Goal: Use online tool/utility

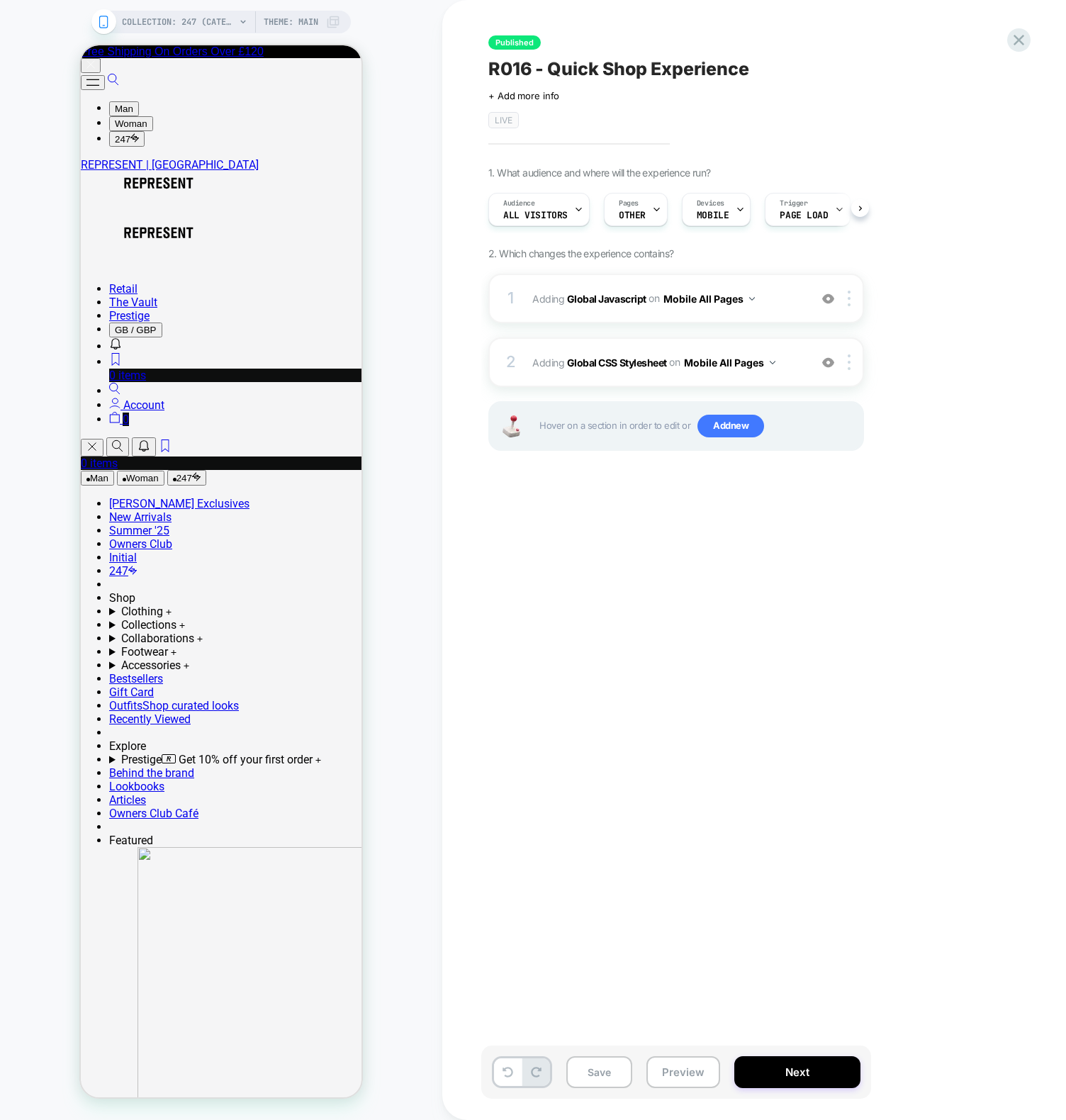
scroll to position [0, 1]
click at [590, 300] on b "Global Javascript" at bounding box center [606, 298] width 79 height 12
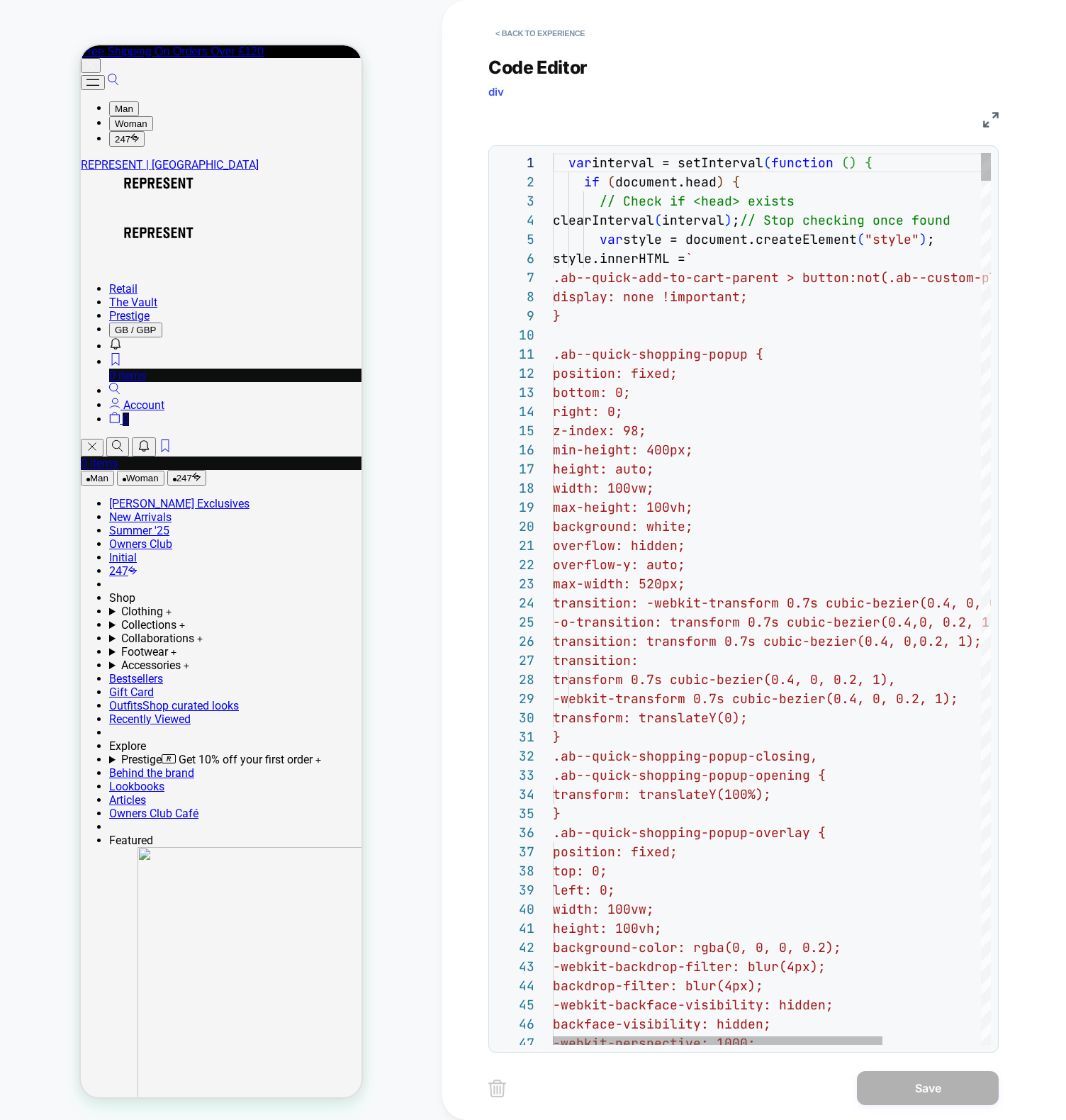
scroll to position [19, 146]
click at [988, 368] on div at bounding box center [986, 599] width 10 height 891
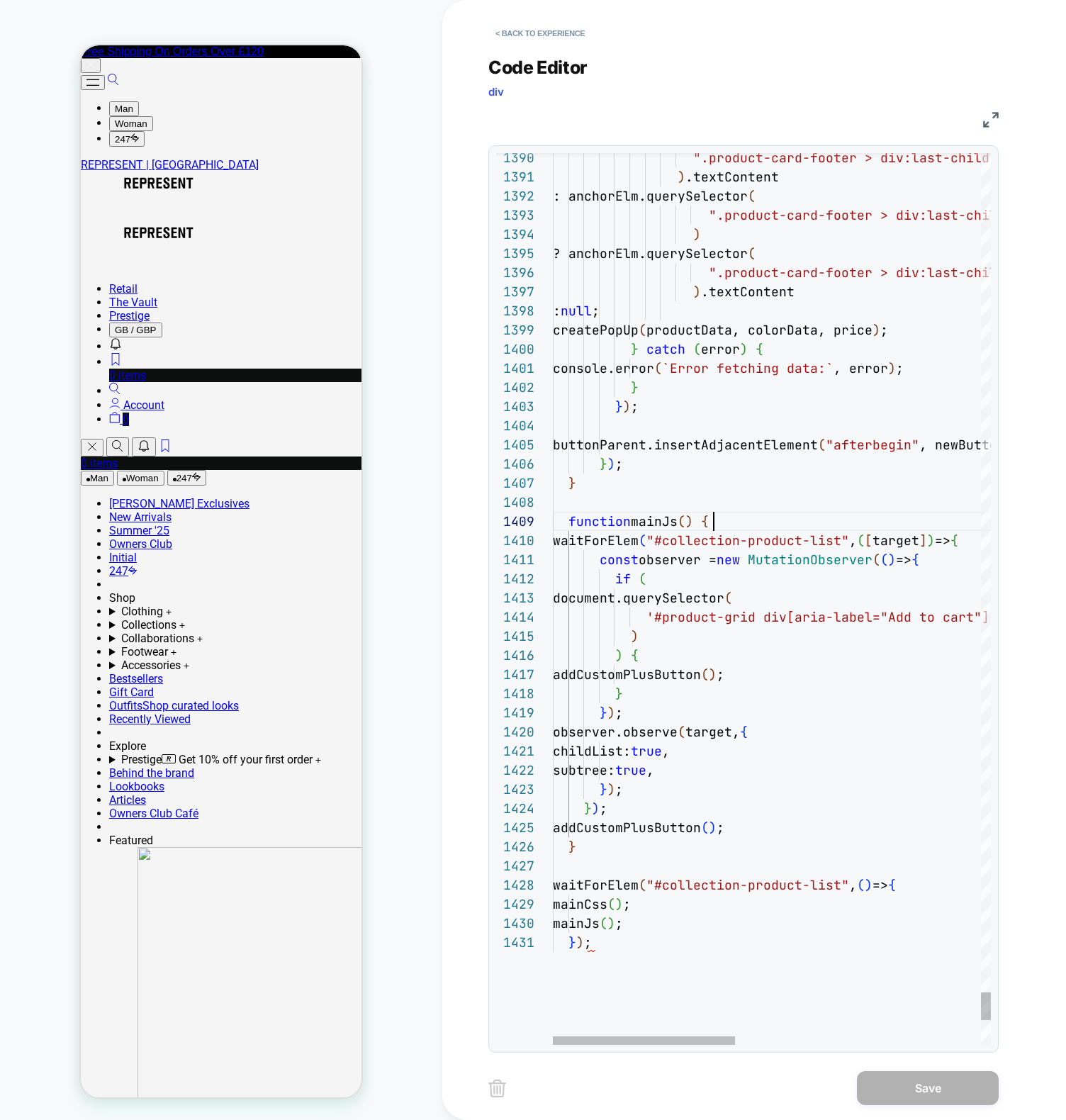
scroll to position [153, 160]
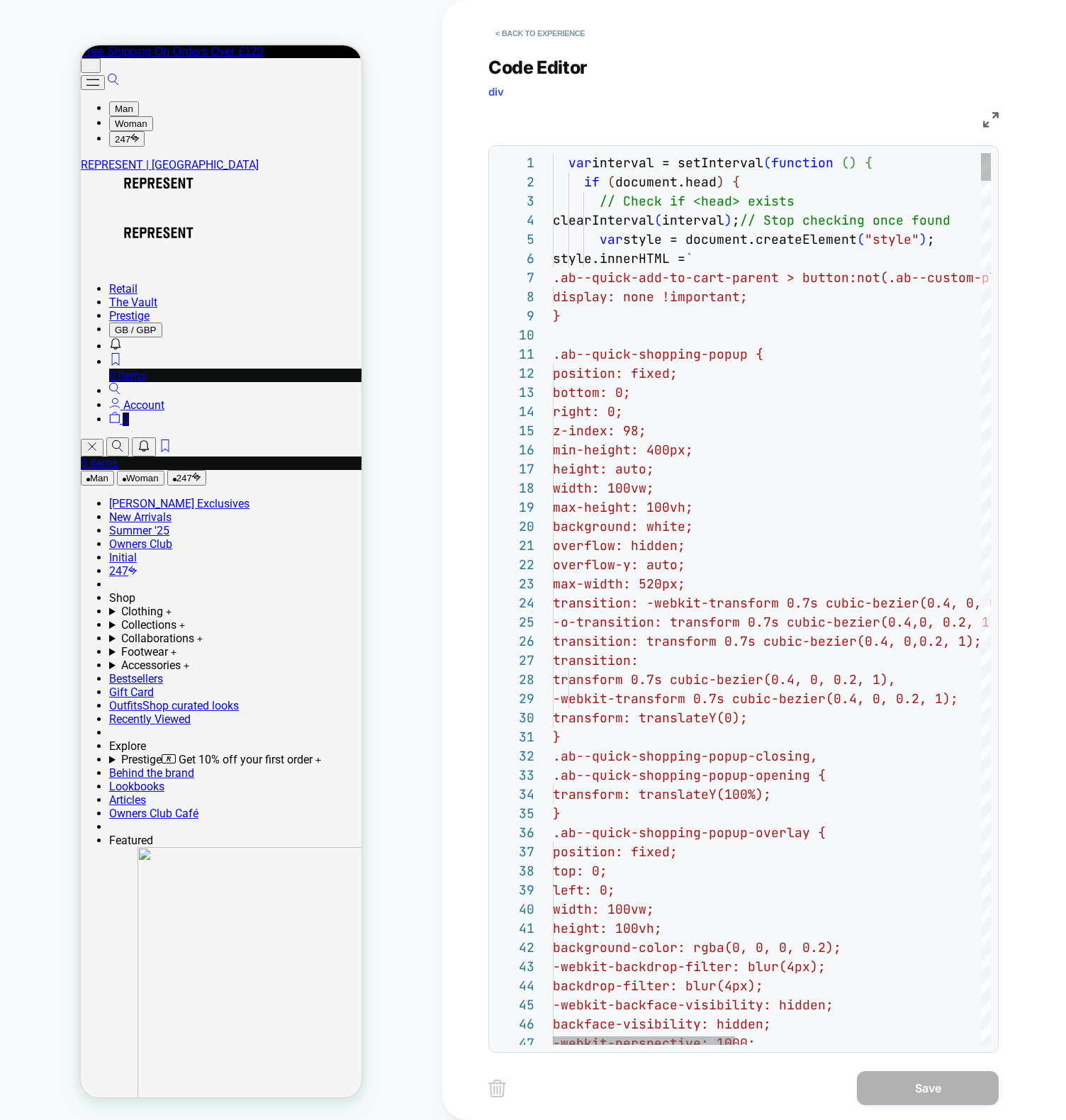
click at [548, 162] on div at bounding box center [545, 162] width 18 height 19
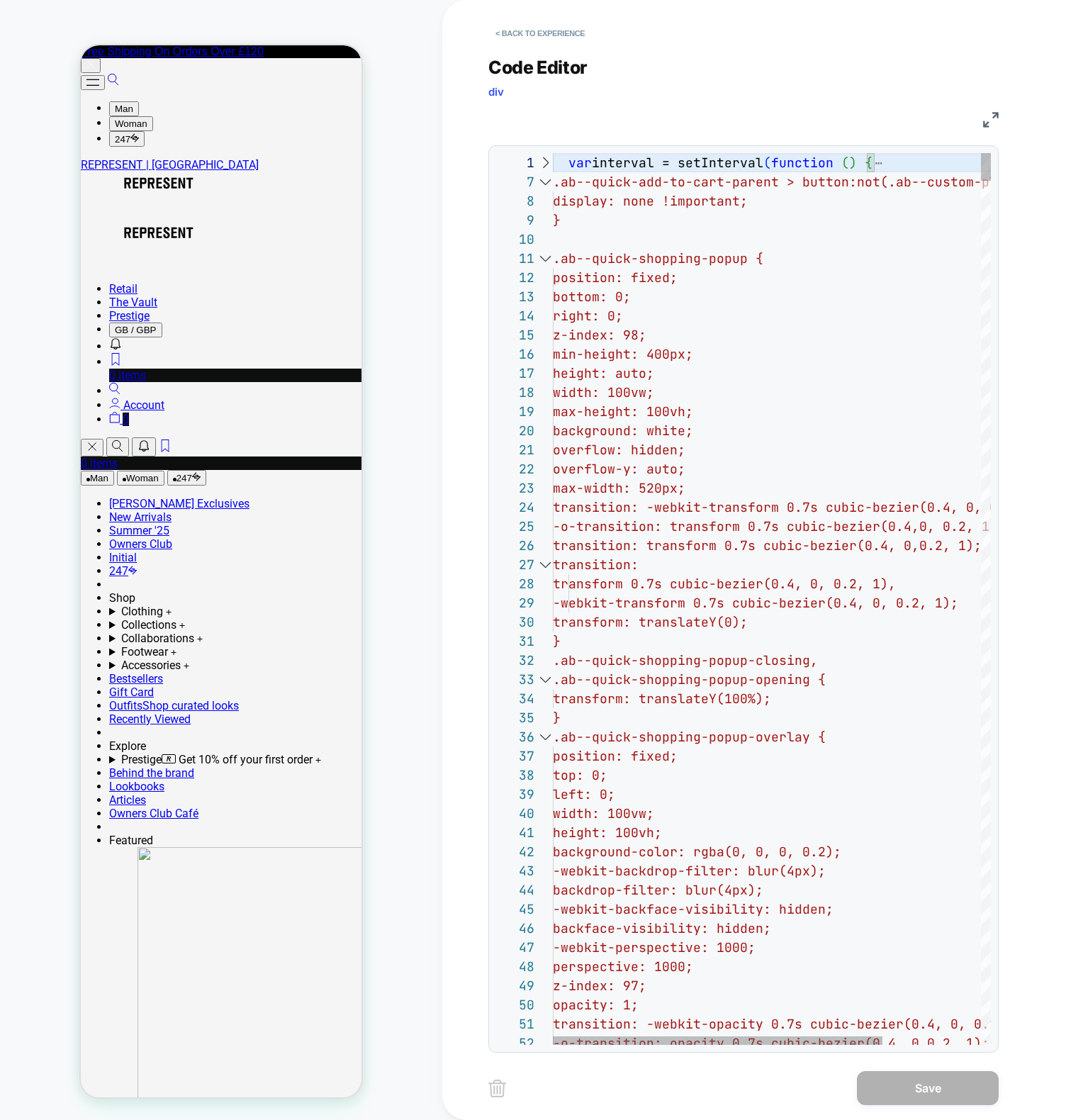
click at [546, 161] on div at bounding box center [545, 162] width 18 height 19
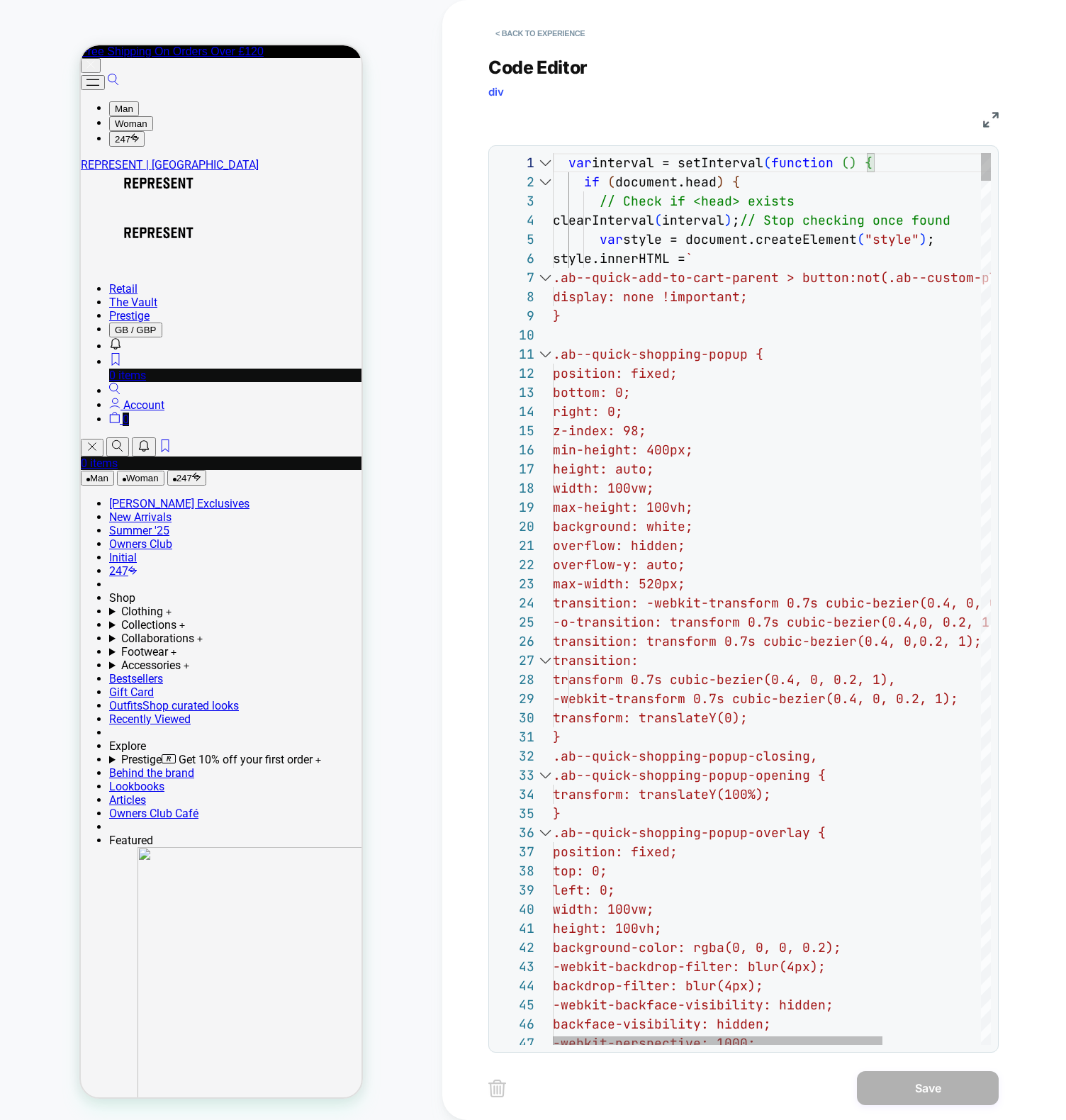
click at [548, 185] on div at bounding box center [545, 181] width 18 height 19
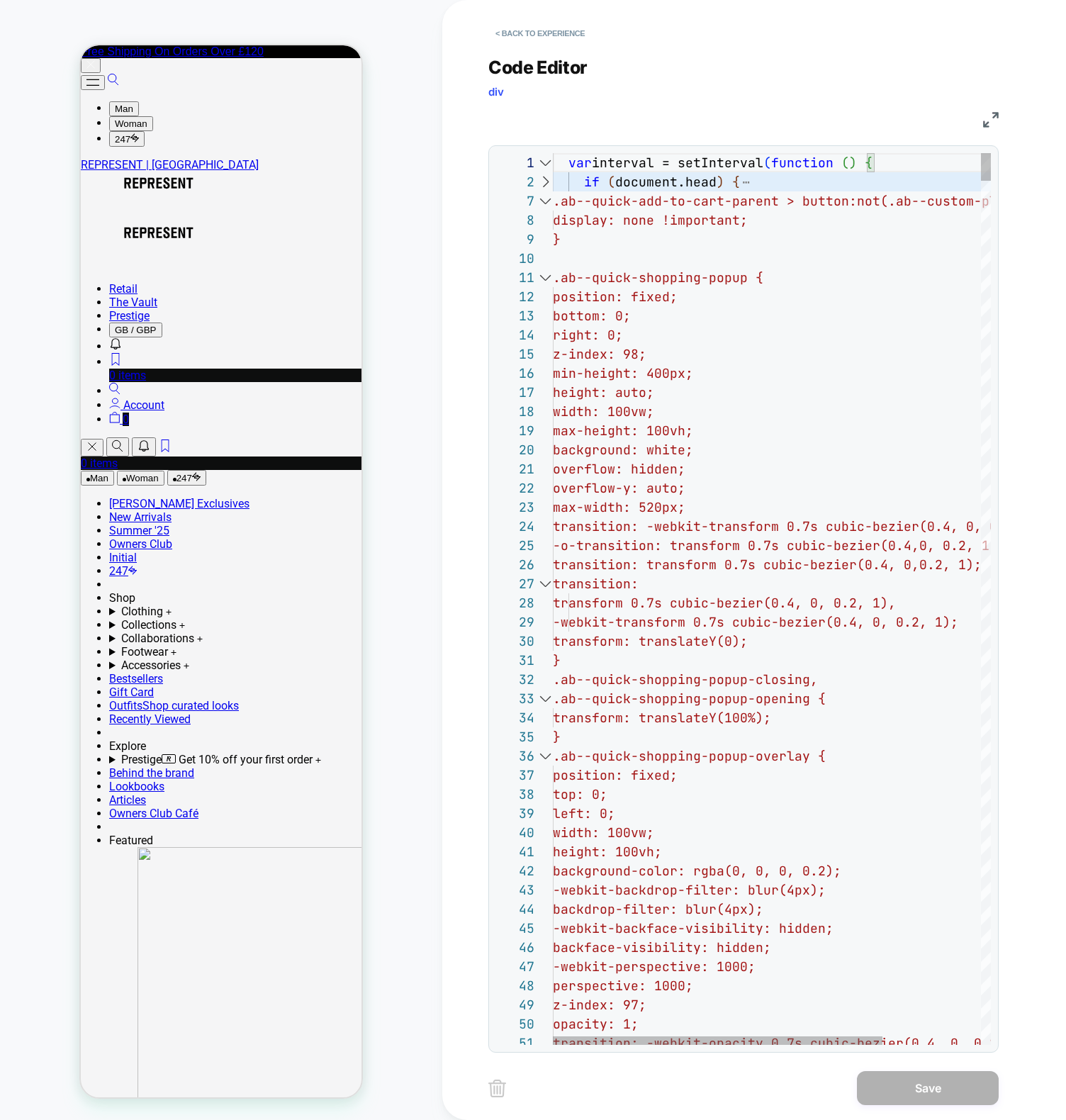
click at [548, 181] on div at bounding box center [545, 181] width 18 height 19
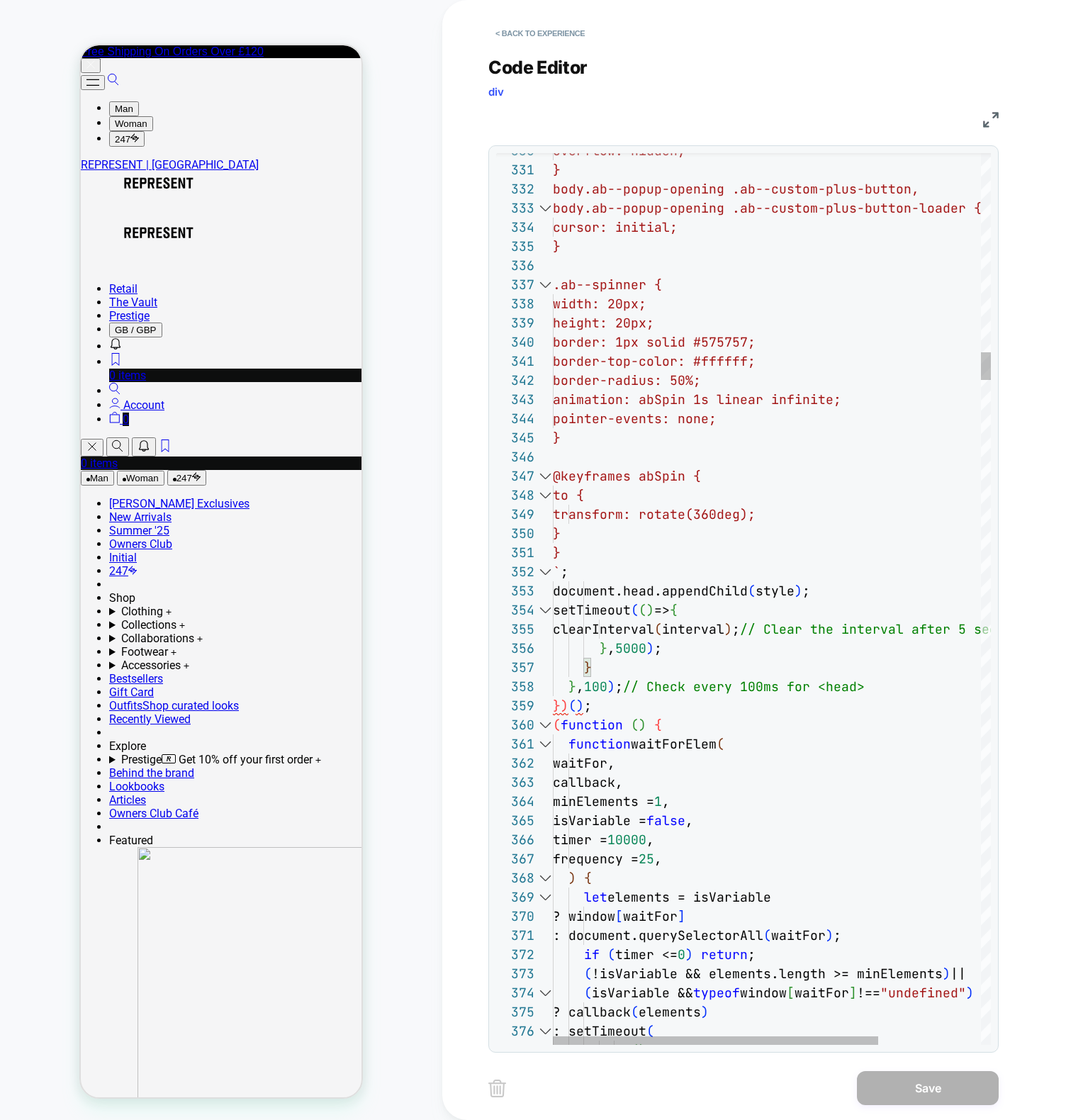
type textarea "**********"
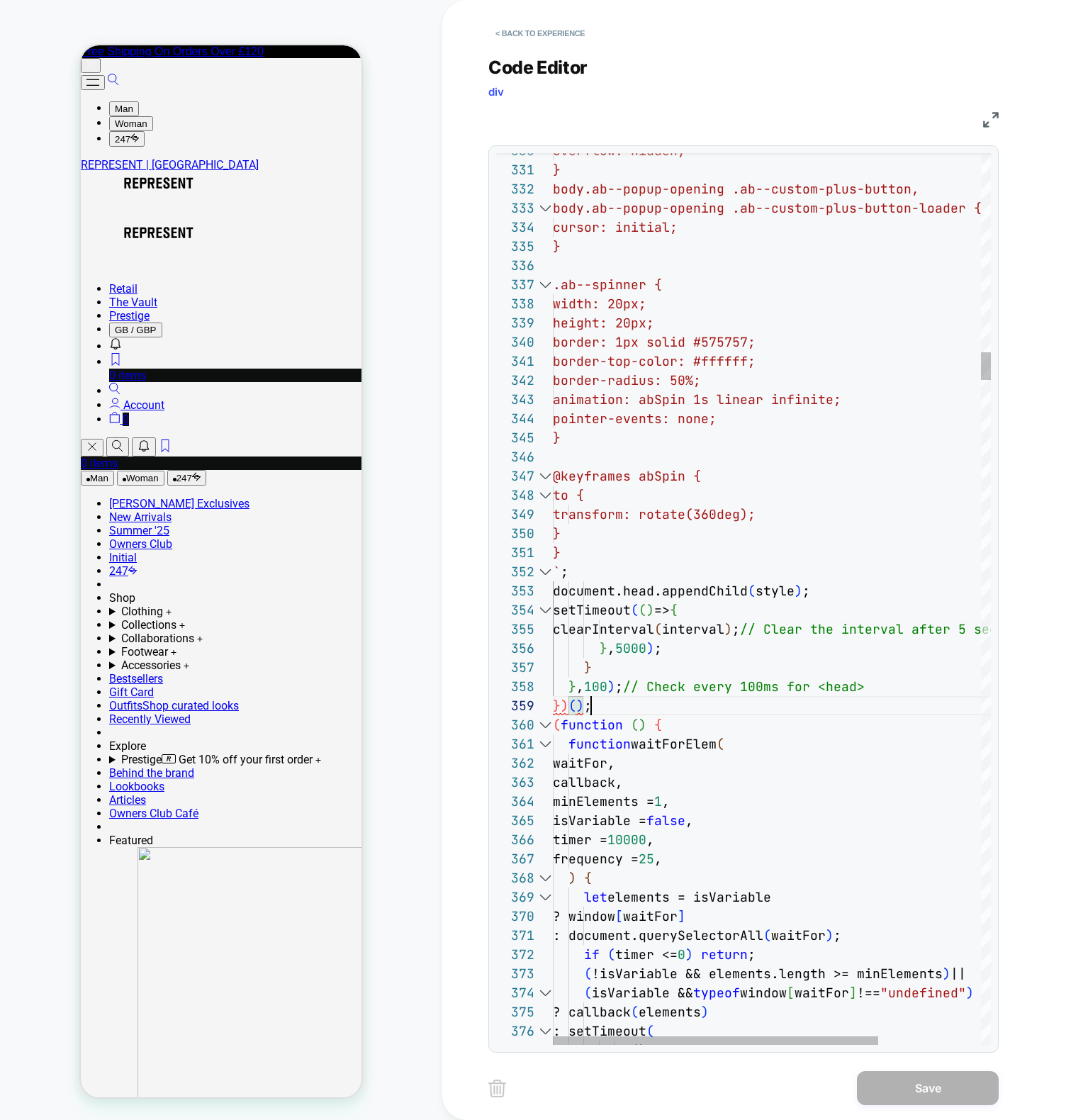
scroll to position [153, 38]
